Goal: Task Accomplishment & Management: Manage account settings

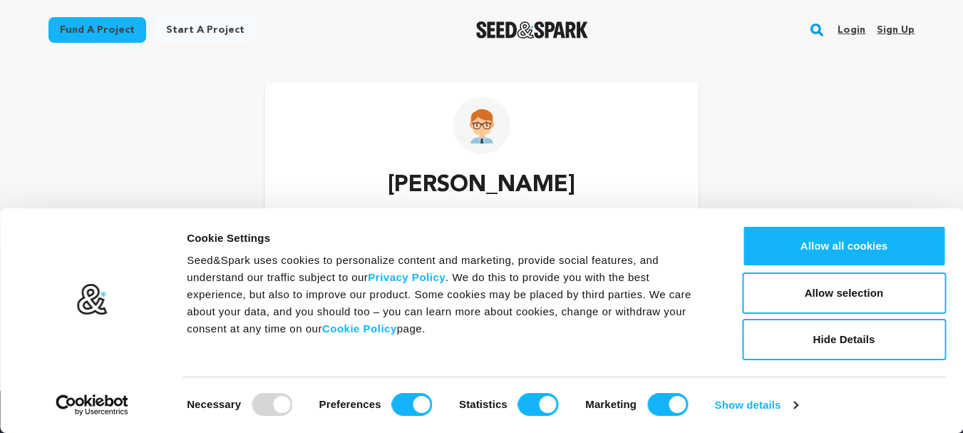
click at [901, 28] on link "Sign up" at bounding box center [896, 30] width 38 height 23
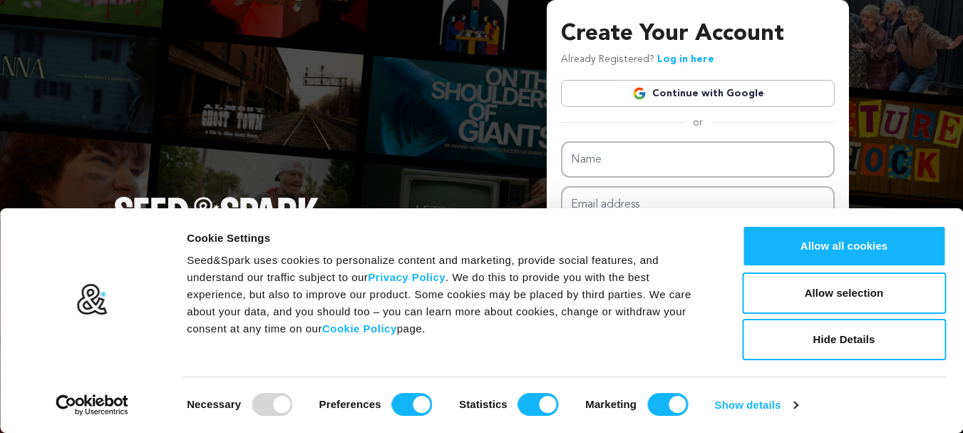
click at [788, 88] on link "Continue with Google" at bounding box center [698, 93] width 274 height 27
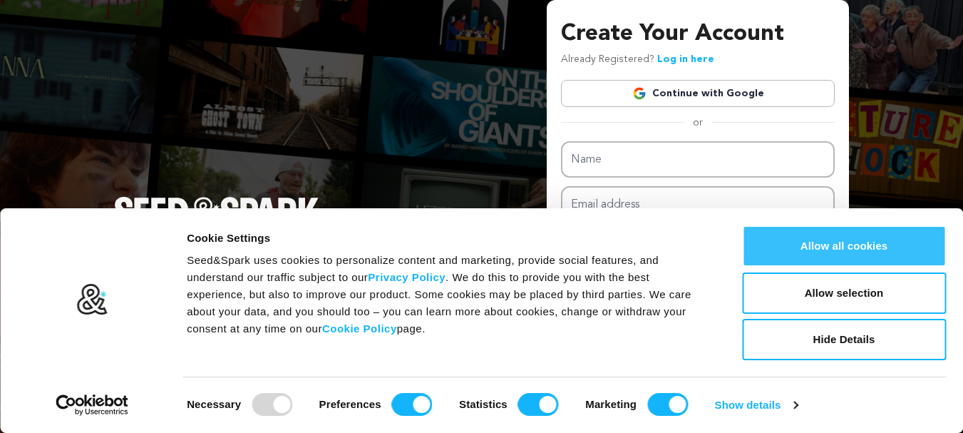
click at [913, 251] on button "Allow all cookies" at bounding box center [844, 245] width 204 height 41
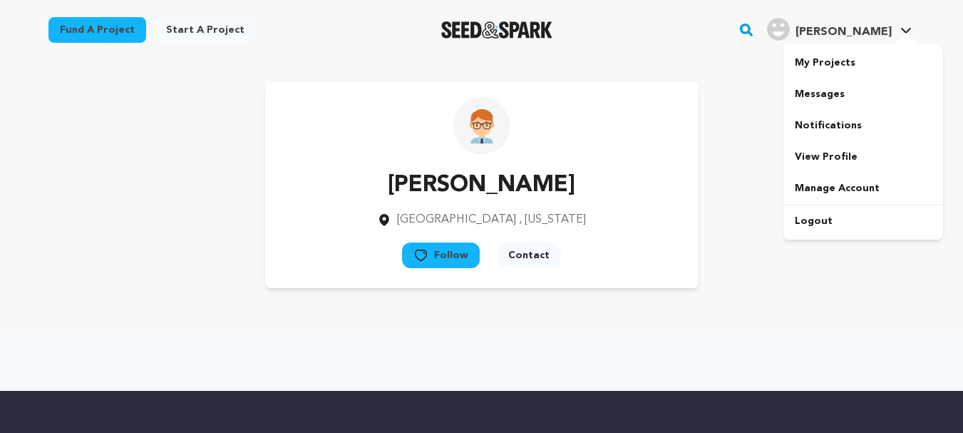
click at [896, 27] on link "raad j. raad j." at bounding box center [839, 28] width 150 height 26
click at [903, 24] on link "raad j. raad j." at bounding box center [839, 28] width 150 height 26
click at [905, 31] on icon at bounding box center [906, 31] width 10 height 6
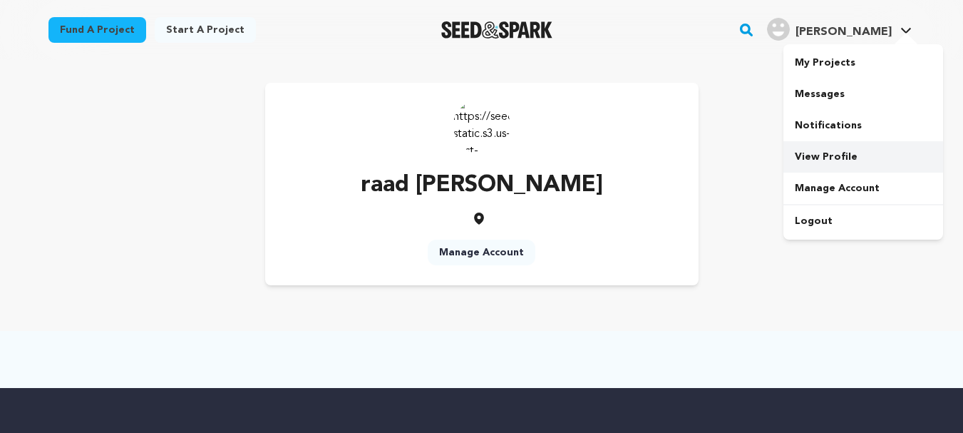
click at [869, 152] on link "View Profile" at bounding box center [863, 156] width 160 height 31
click at [505, 253] on link "Manage Account" at bounding box center [482, 252] width 108 height 26
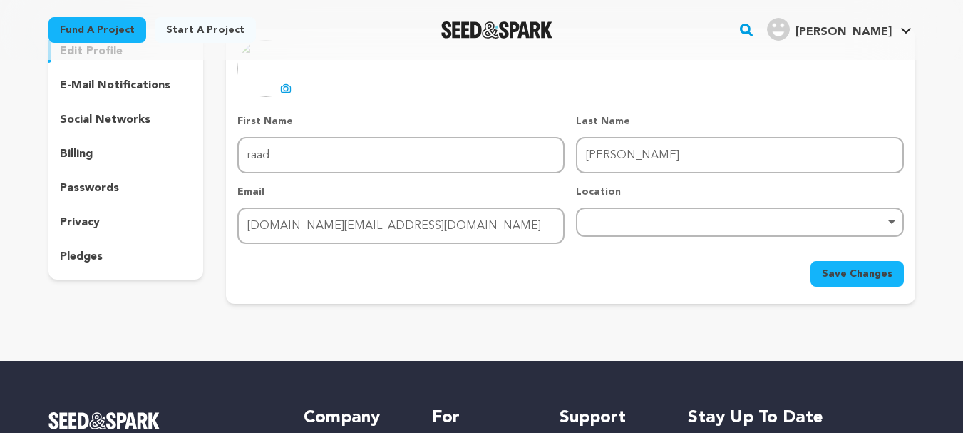
scroll to position [143, 0]
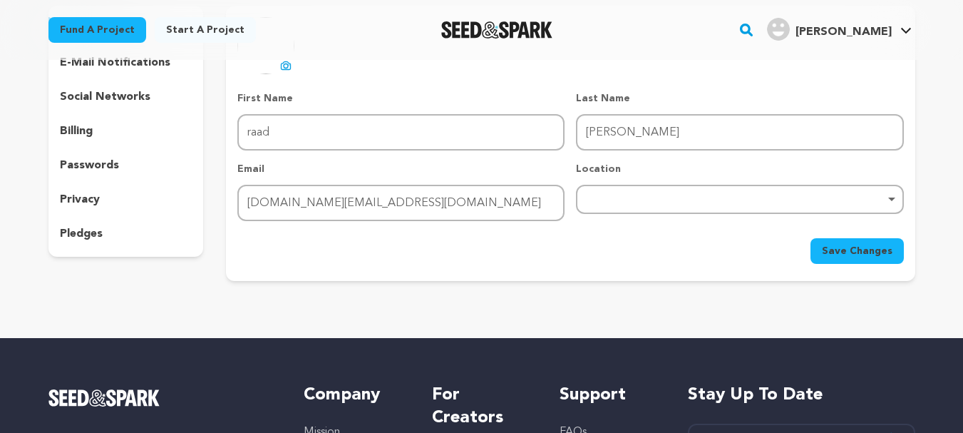
click at [676, 207] on div "Remove item" at bounding box center [739, 199] width 327 height 29
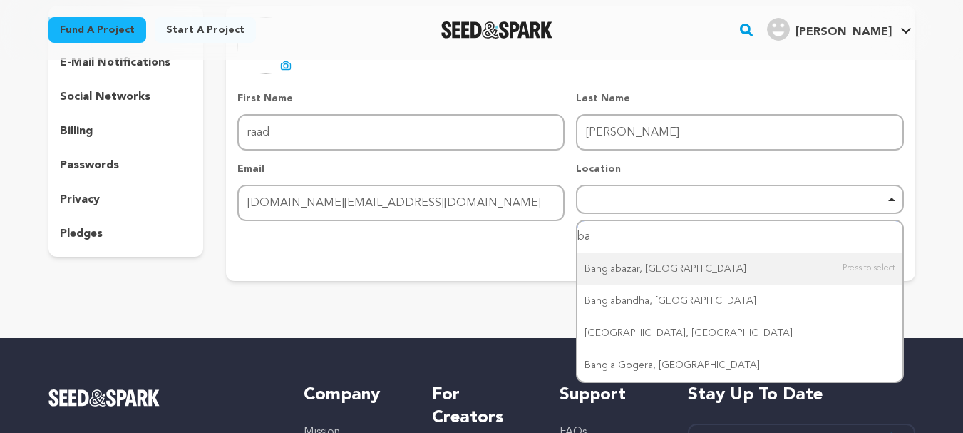
type input "b"
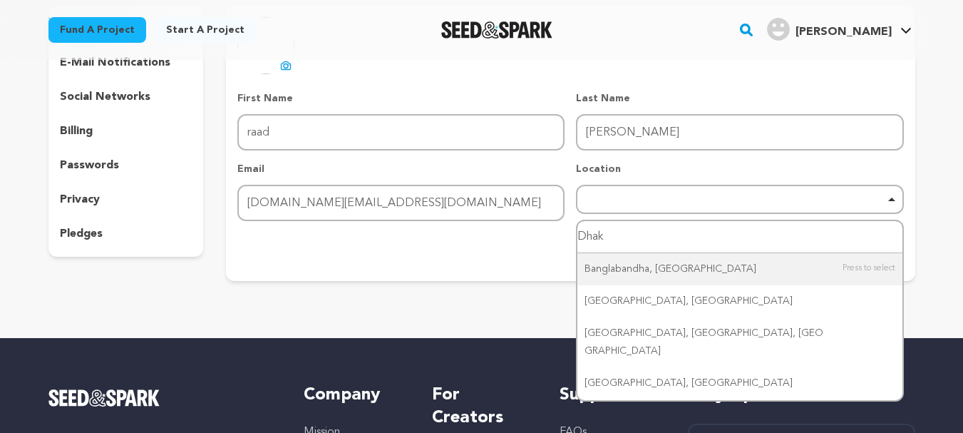
type input "[GEOGRAPHIC_DATA]"
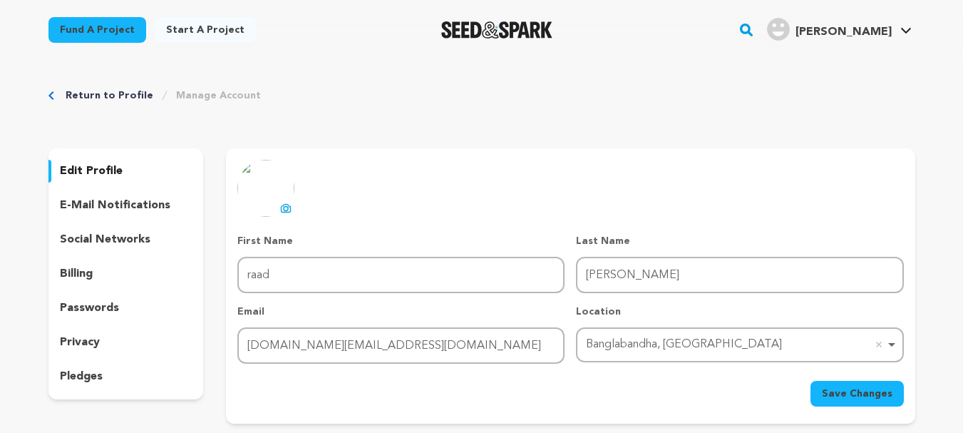
scroll to position [71, 0]
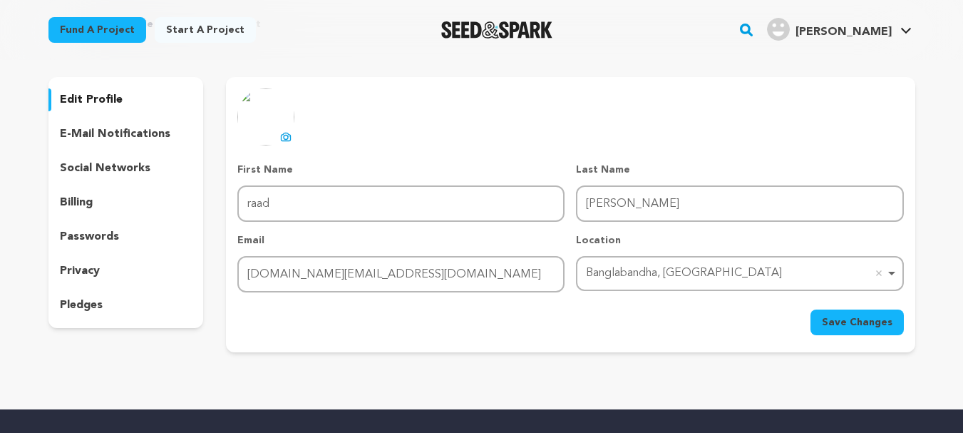
click at [851, 318] on span "Save Changes" at bounding box center [857, 322] width 71 height 14
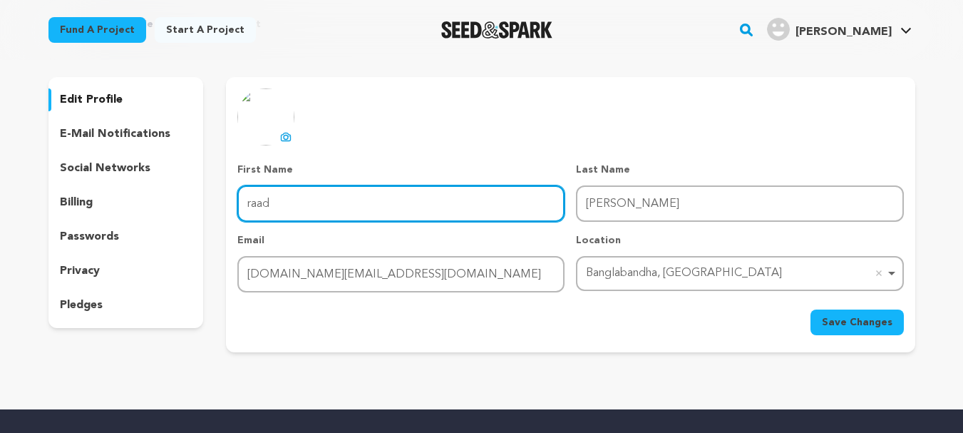
click at [398, 202] on input "raad" at bounding box center [400, 203] width 327 height 36
drag, startPoint x: 398, startPoint y: 197, endPoint x: 189, endPoint y: 213, distance: 210.2
click at [189, 213] on div "edit profile e-mail notifications social networks billing passwords privacy ple…" at bounding box center [481, 214] width 867 height 275
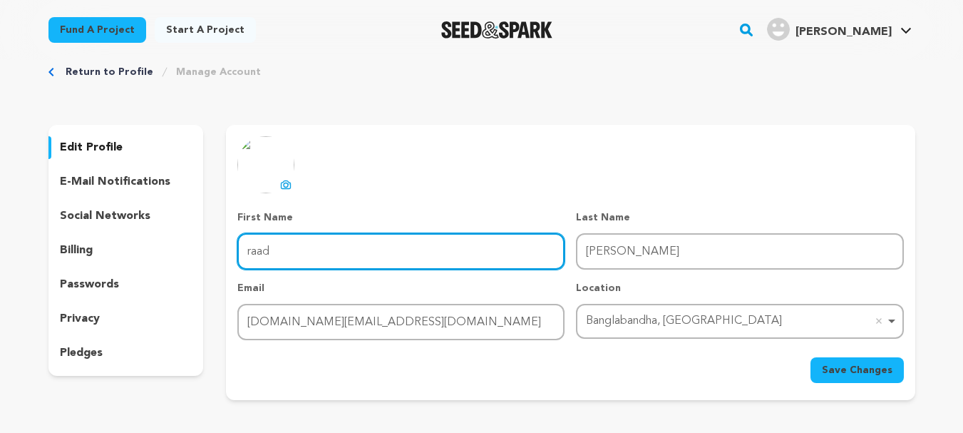
scroll to position [0, 0]
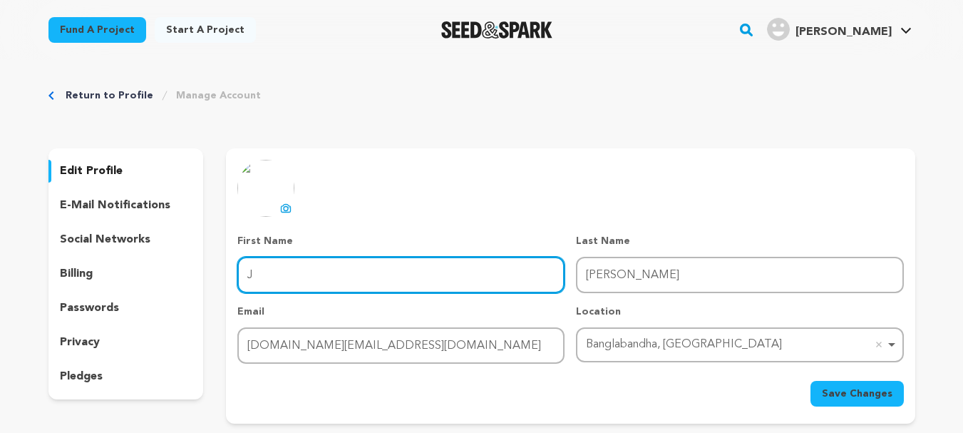
type input "Jawad Karim"
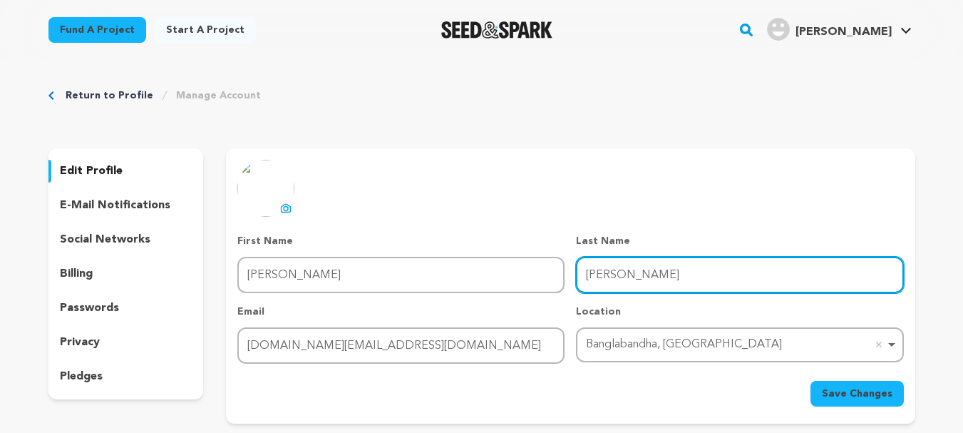
drag, startPoint x: 662, startPoint y: 278, endPoint x: 555, endPoint y: 297, distance: 108.6
click at [555, 297] on div "First Name First Name Jawad Karim Last Name Last Name jawad karim Email Email r…" at bounding box center [570, 299] width 666 height 130
type input "Raad"
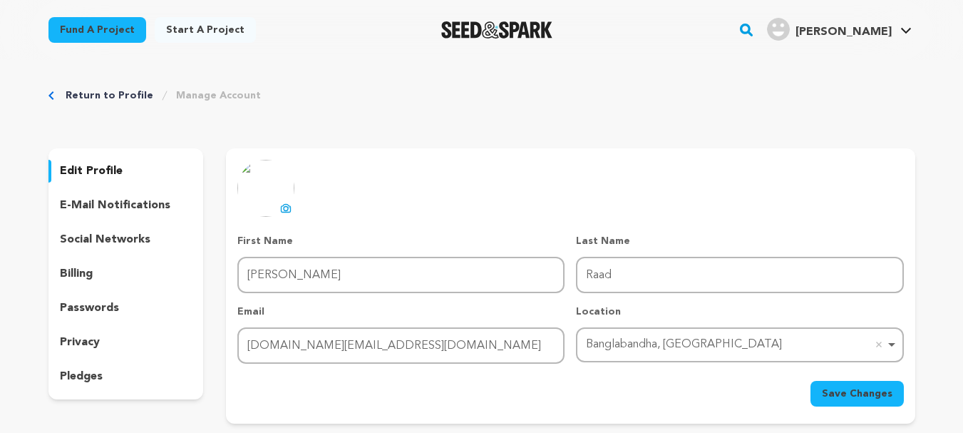
click at [850, 392] on span "Save Changes" at bounding box center [857, 393] width 71 height 14
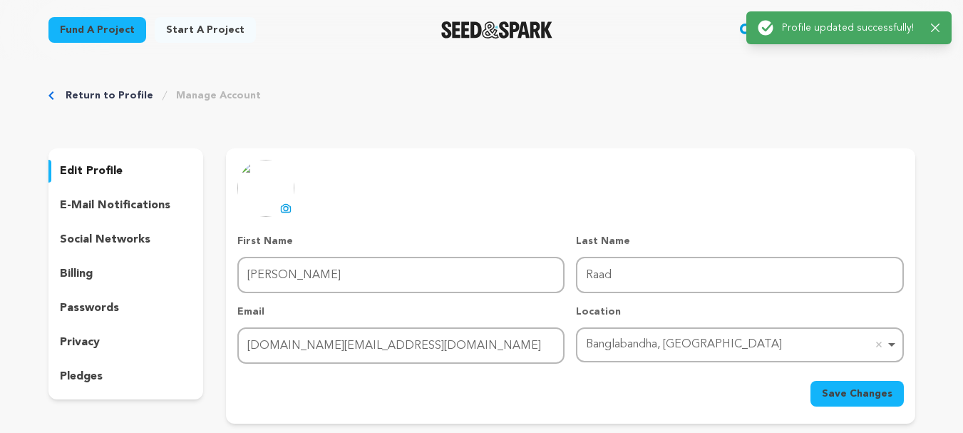
click at [125, 95] on link "Return to Profile" at bounding box center [110, 95] width 88 height 14
